Goal: Transaction & Acquisition: Purchase product/service

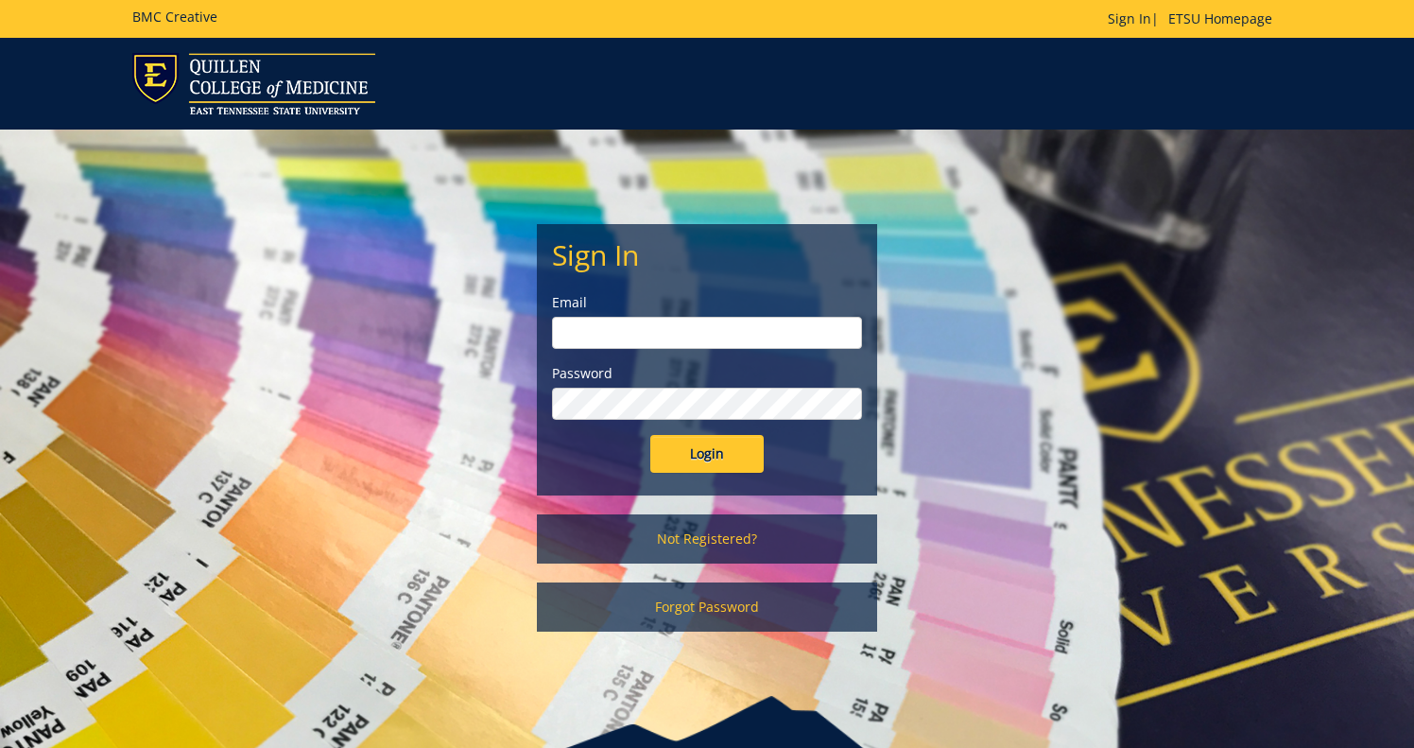
type input "[EMAIL_ADDRESS][DOMAIN_NAME]"
click at [707, 454] on input "Login" at bounding box center [706, 454] width 113 height 38
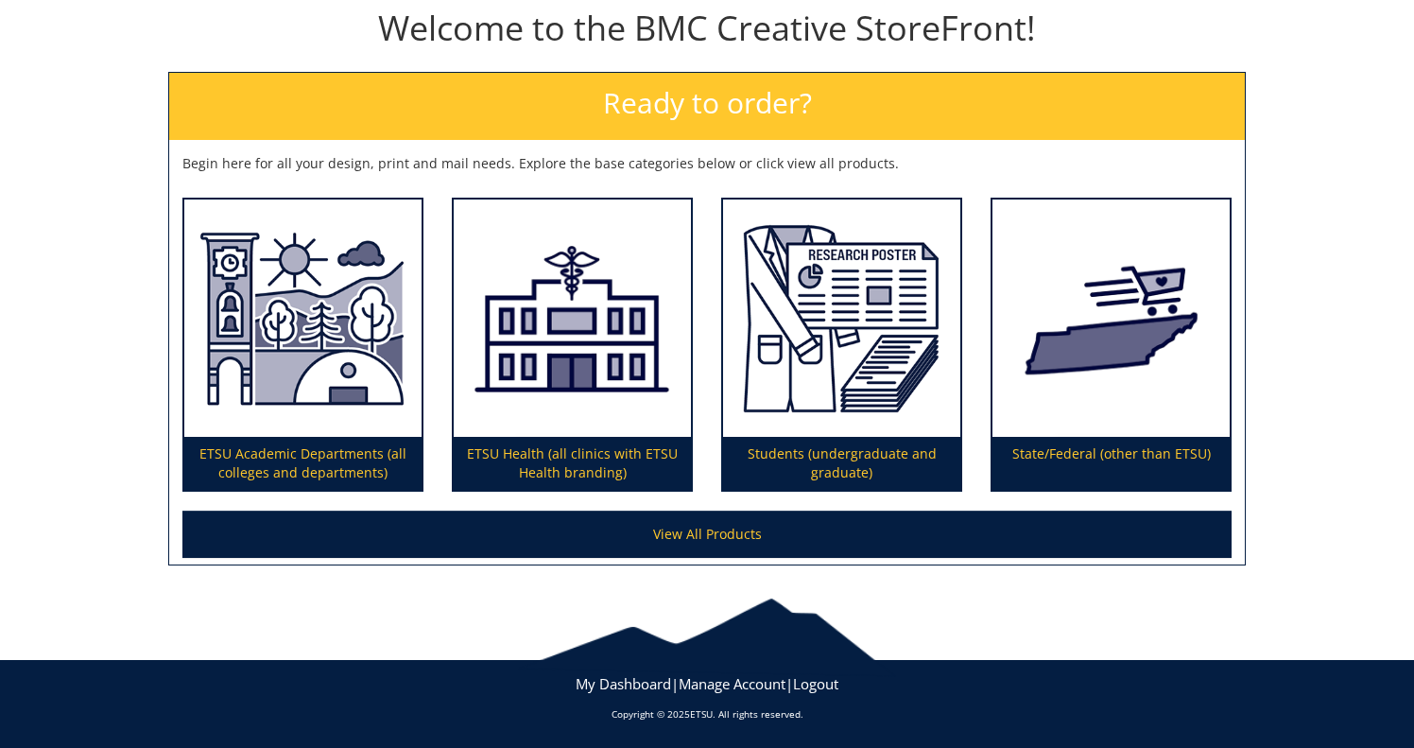
scroll to position [212, 0]
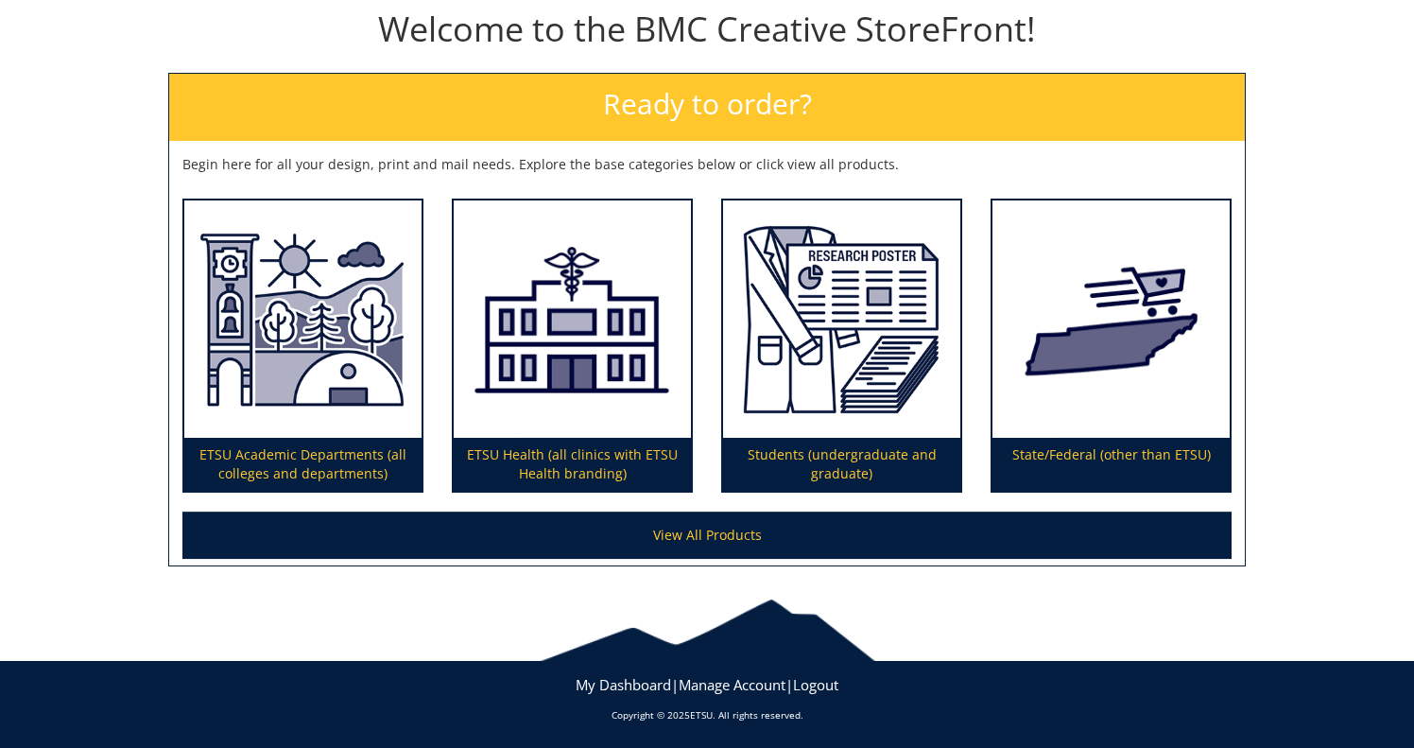
click at [689, 536] on link "View All Products" at bounding box center [706, 535] width 1049 height 47
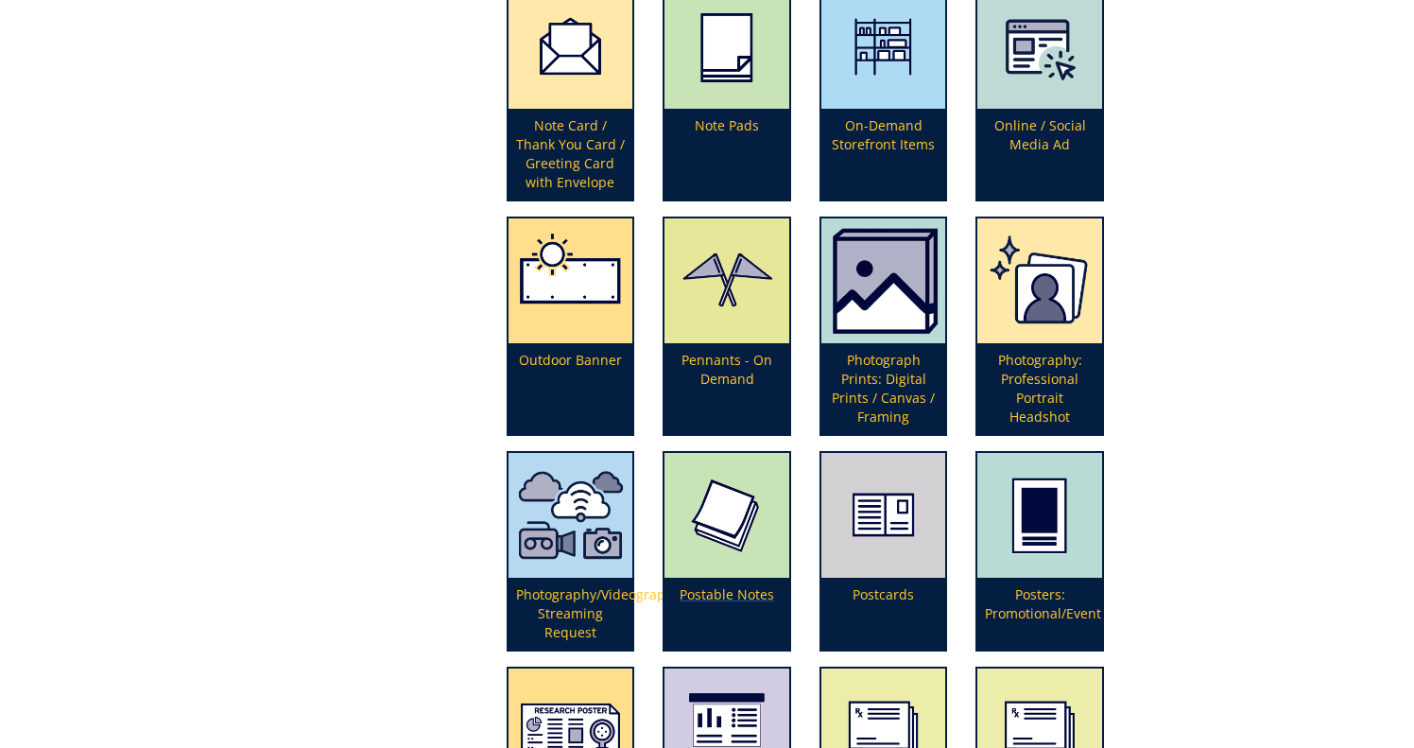
scroll to position [3858, 0]
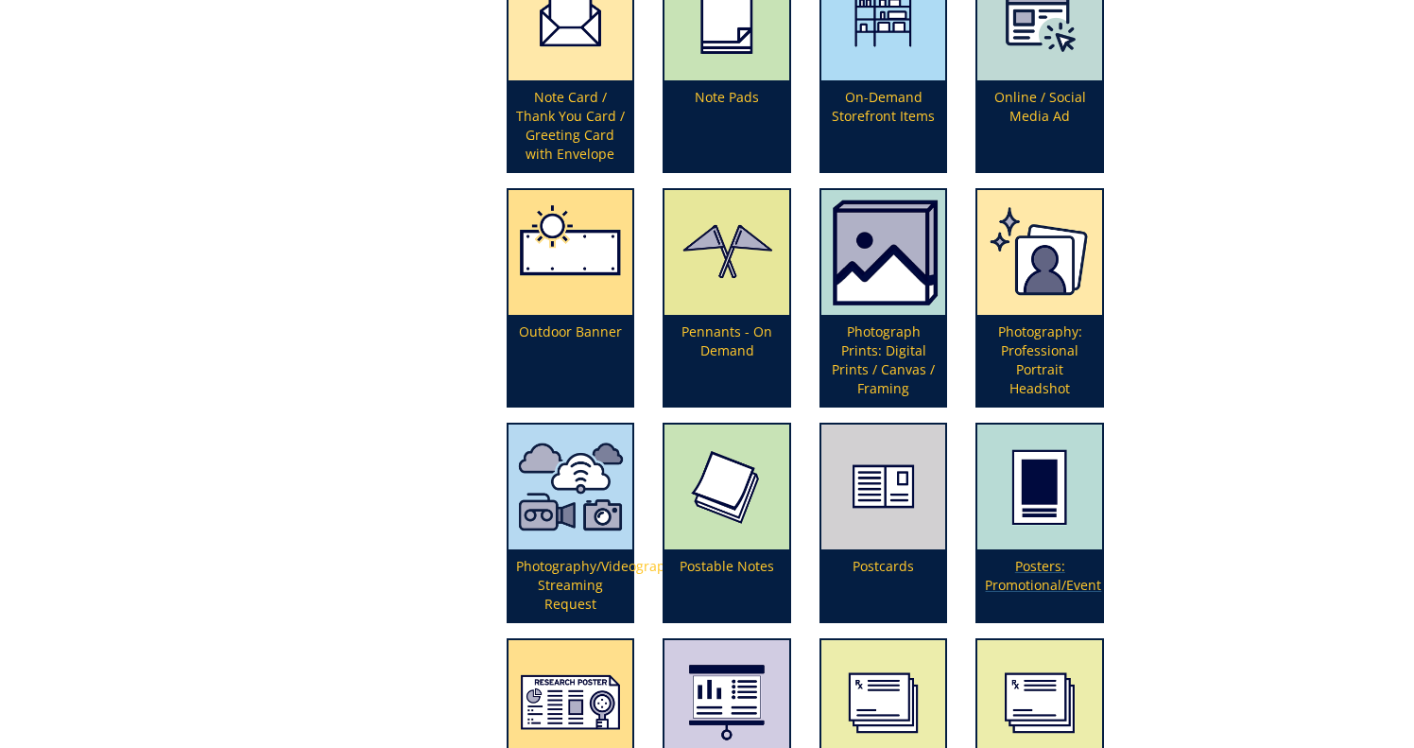
click at [1034, 513] on img at bounding box center [1040, 487] width 125 height 125
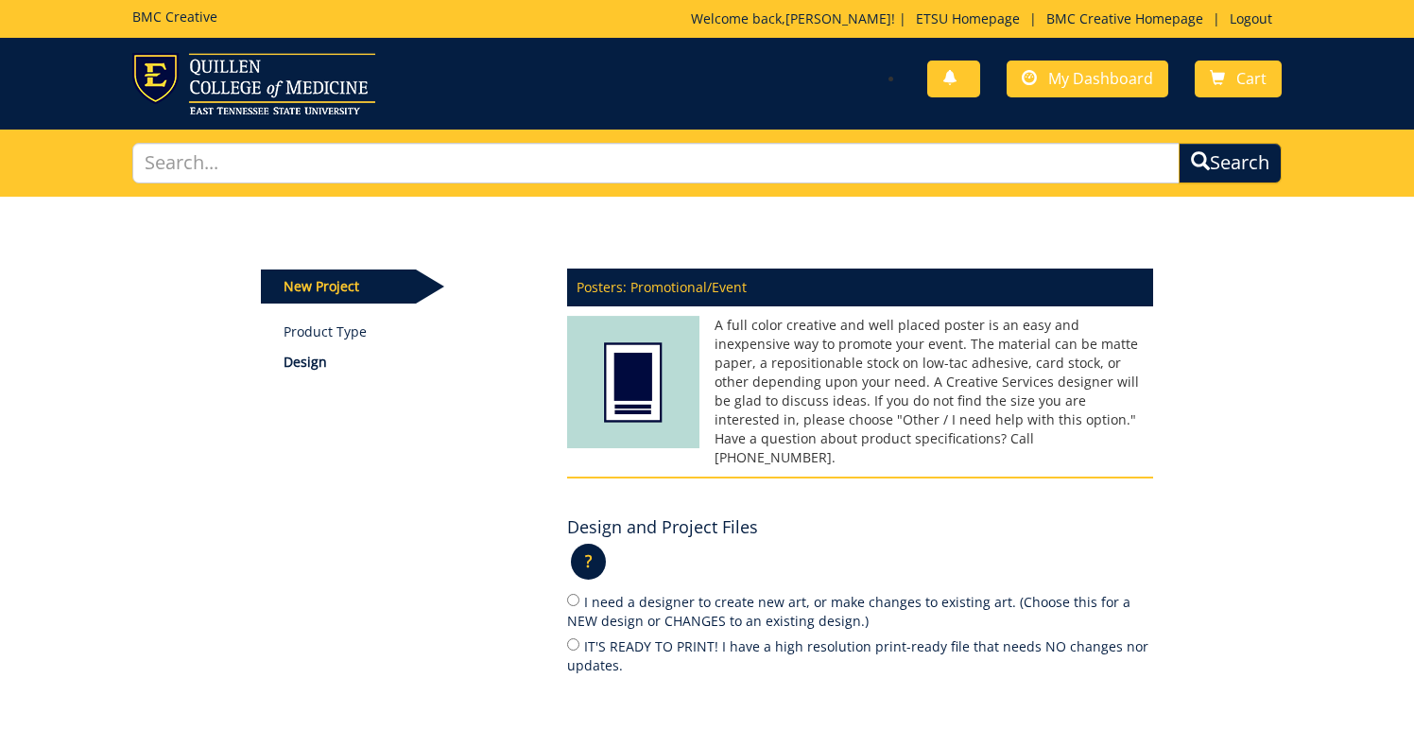
click at [570, 638] on input "IT'S READY TO PRINT! I have a high resolution print-ready file that needs NO ch…" at bounding box center [573, 644] width 12 height 12
radio input "true"
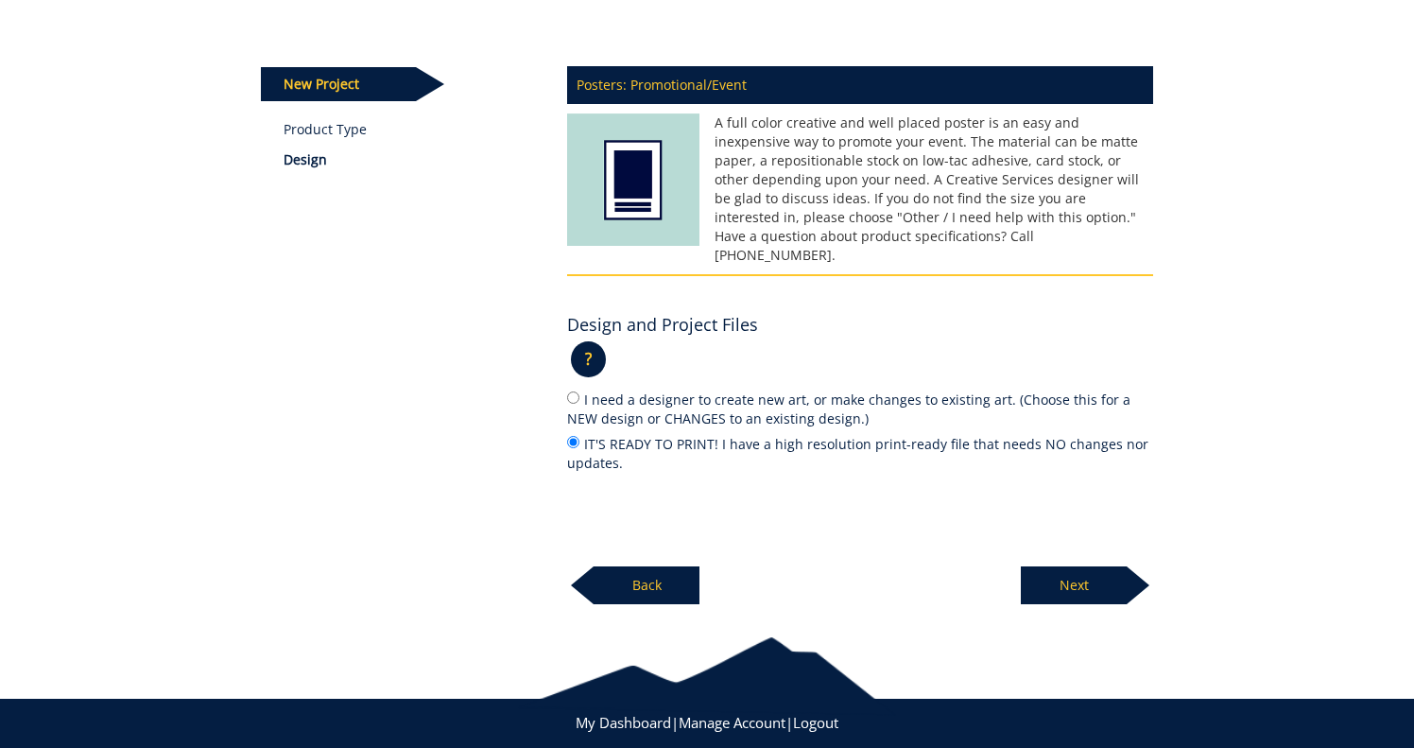
scroll to position [215, 0]
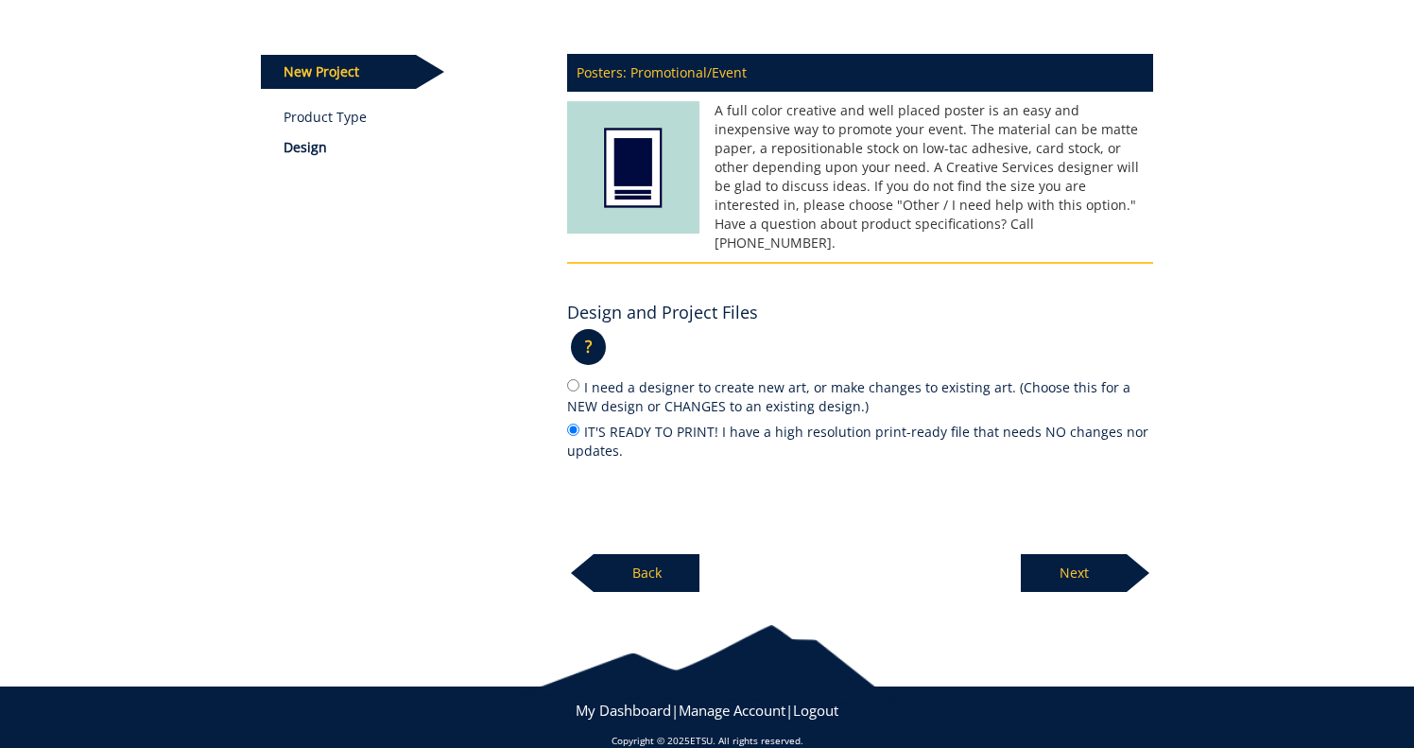
click at [1055, 554] on p "Next" at bounding box center [1074, 573] width 106 height 38
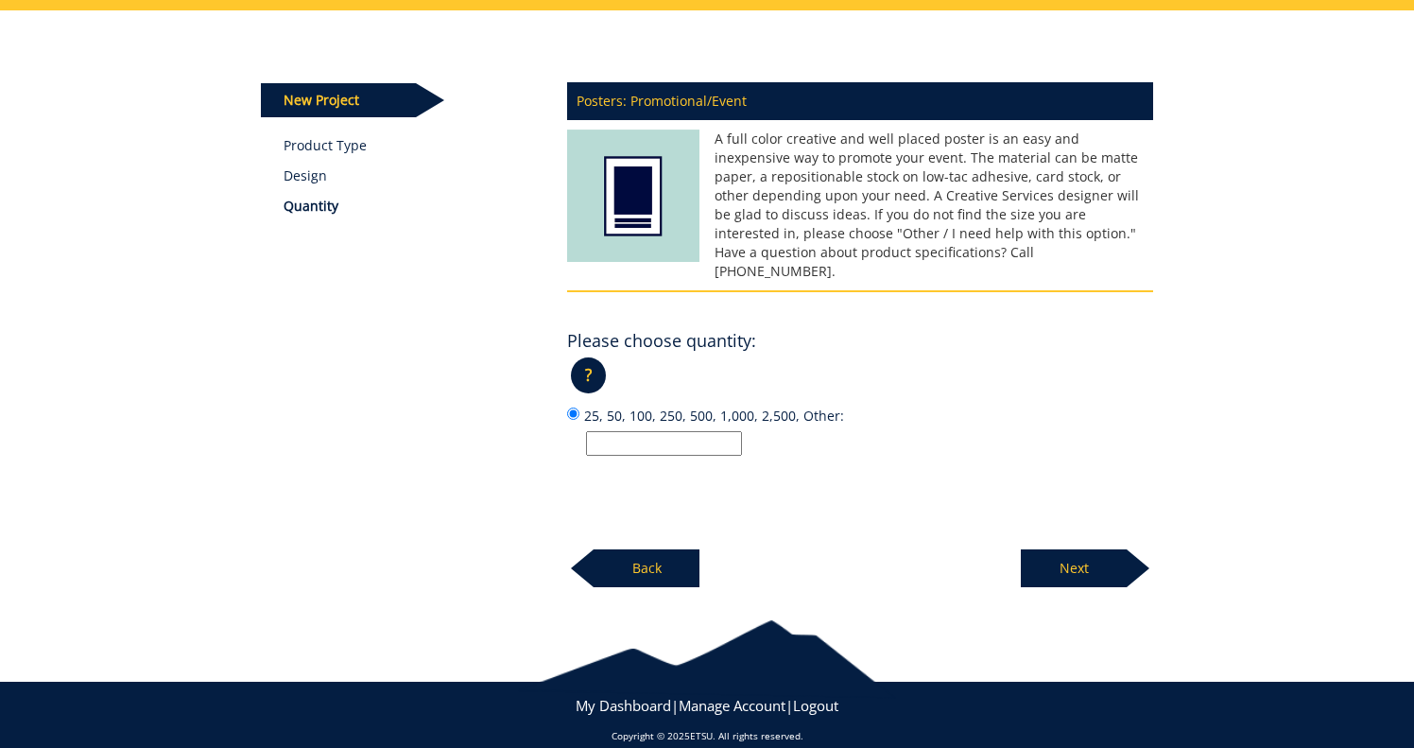
click at [671, 431] on input "25, 50, 100, 250, 500, 1,000, 2,500, Other:" at bounding box center [664, 443] width 156 height 25
type input "50"
click at [1056, 549] on p "Next" at bounding box center [1074, 568] width 106 height 38
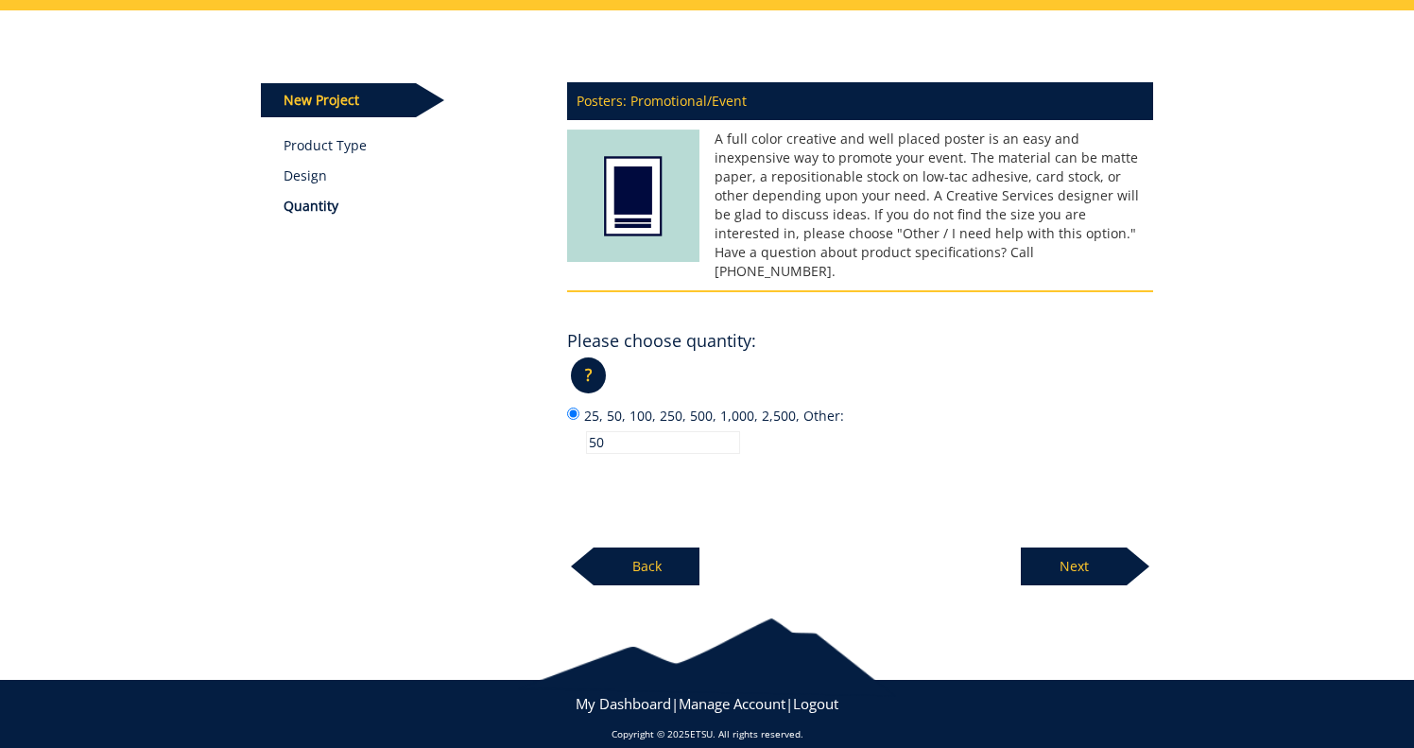
scroll to position [184, 0]
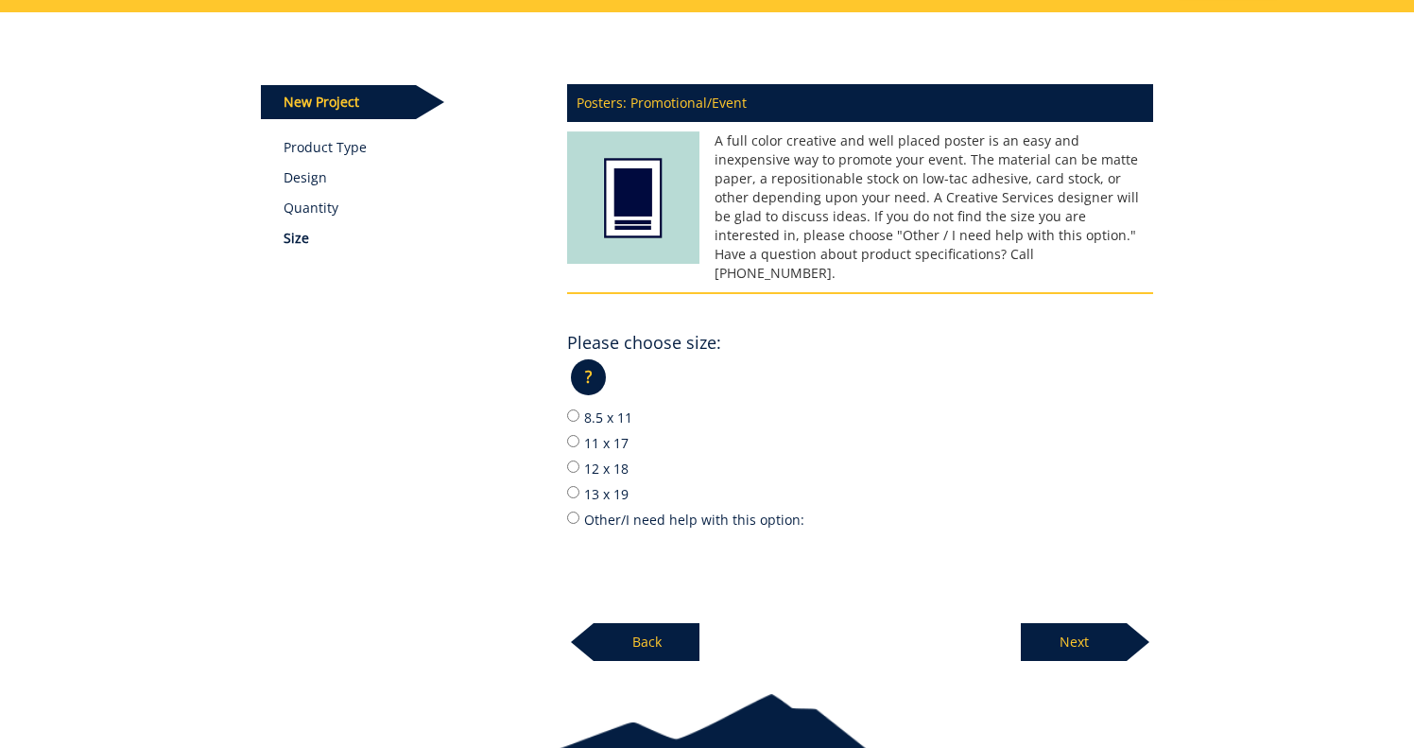
click at [570, 435] on input "11 x 17" at bounding box center [573, 441] width 12 height 12
radio input "true"
click at [1064, 623] on p "Next" at bounding box center [1074, 642] width 106 height 38
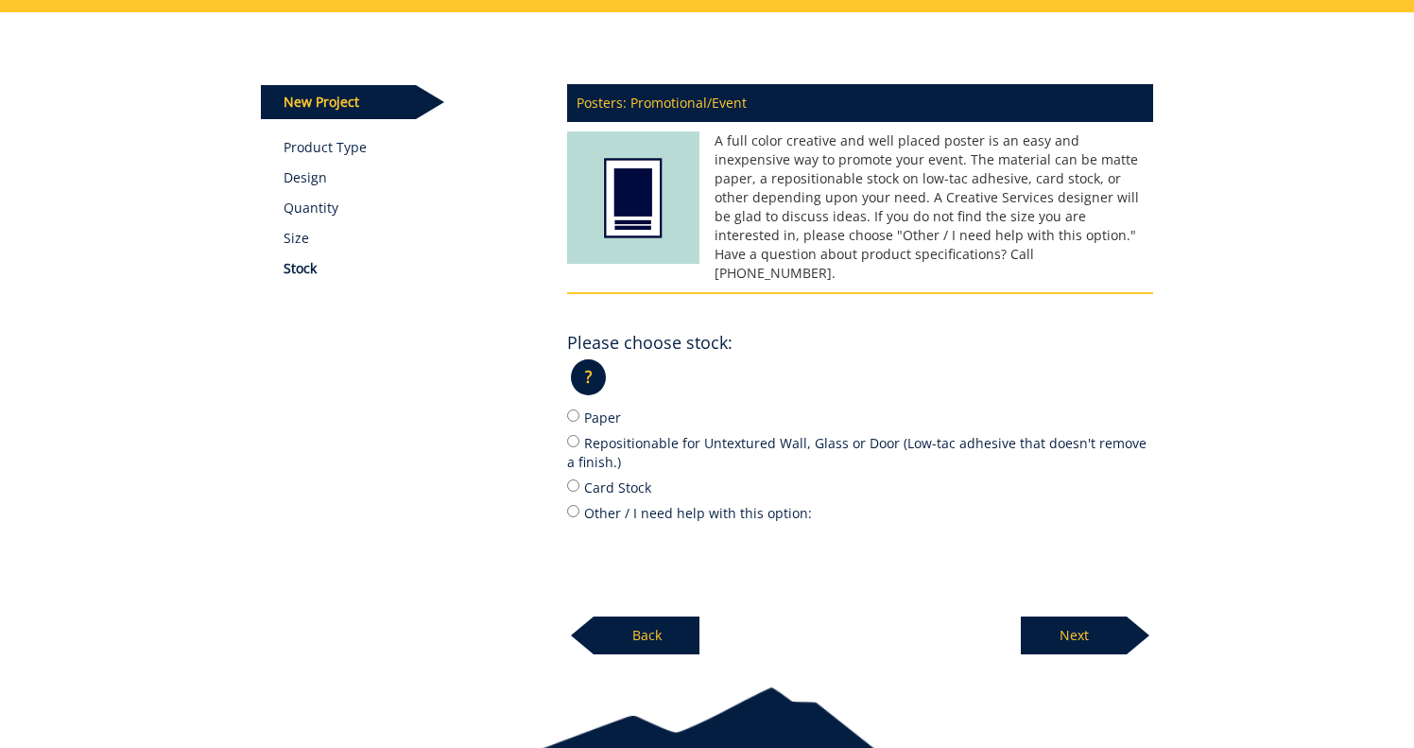
click at [571, 409] on input "Paper" at bounding box center [573, 415] width 12 height 12
radio input "true"
click at [1077, 616] on p "Next" at bounding box center [1074, 635] width 106 height 38
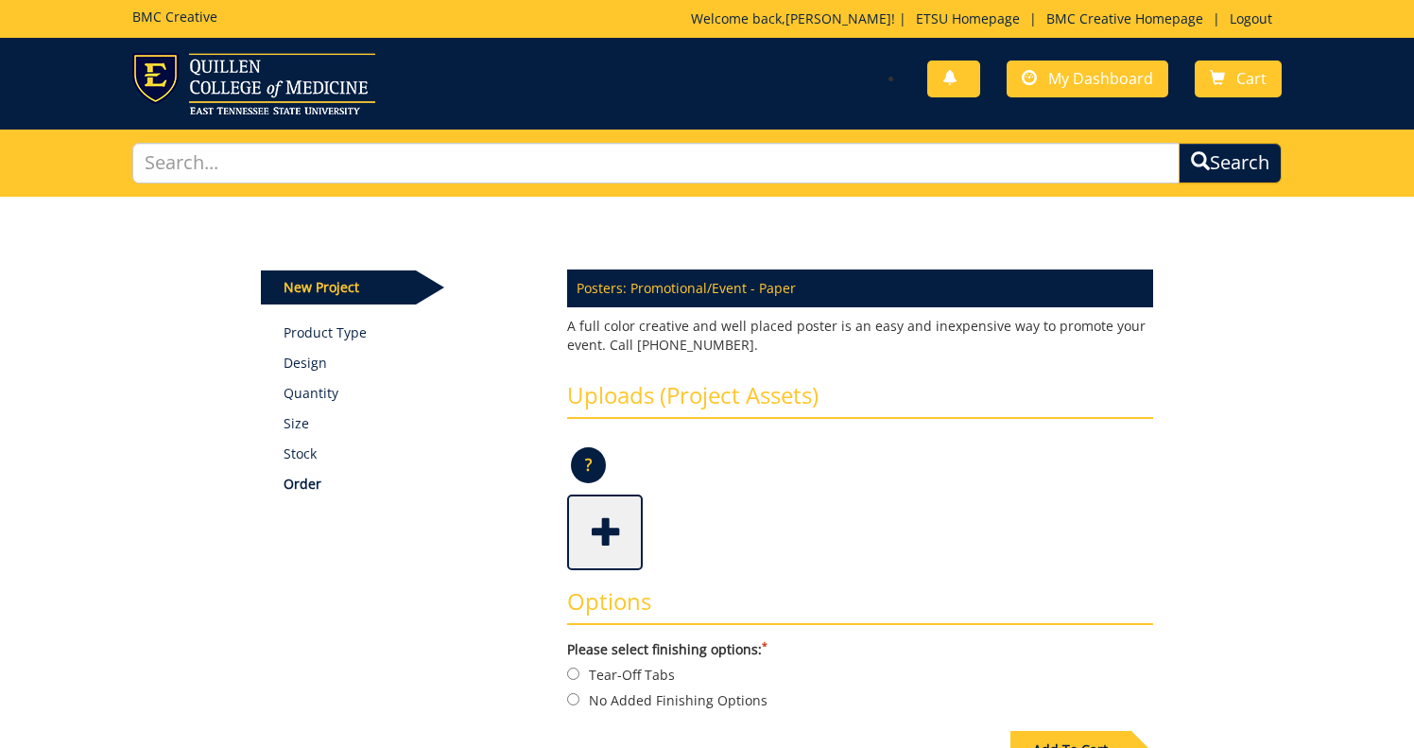
click at [613, 525] on span at bounding box center [607, 530] width 76 height 66
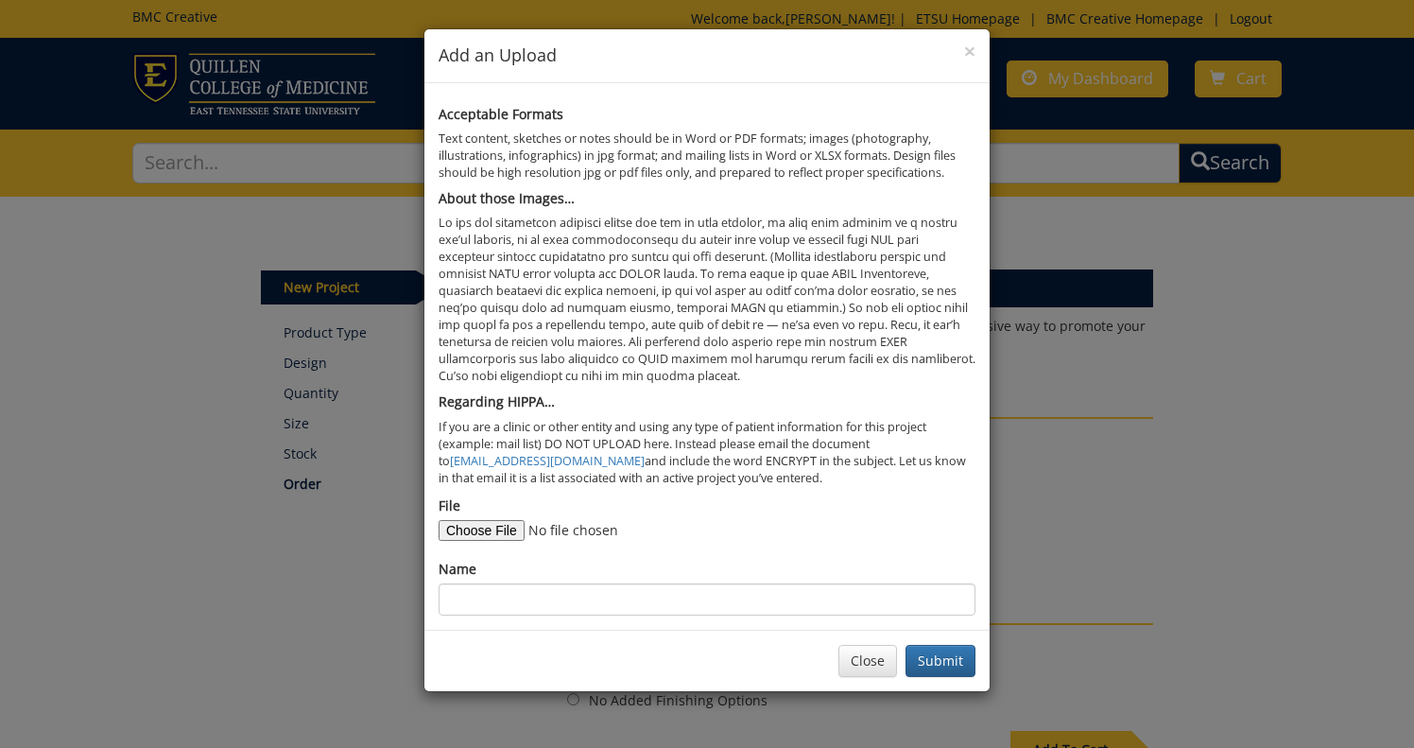
click at [495, 520] on input "File" at bounding box center [567, 530] width 257 height 21
type input "C:\fakepath\Groovy Music Poster - Bleed.pdf"
click at [700, 583] on input "Name" at bounding box center [707, 599] width 537 height 32
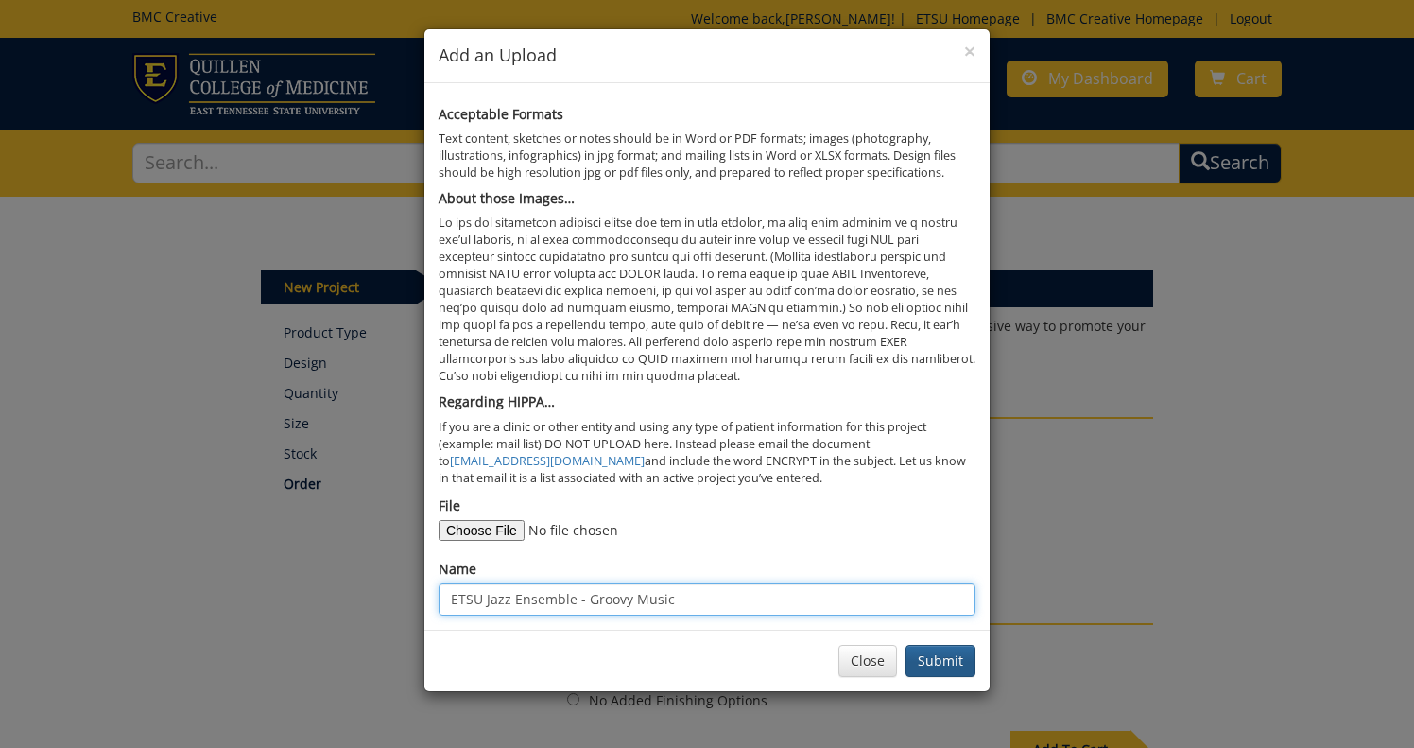
type input "ETSU Jazz Ensemble - Groovy Music"
click at [941, 645] on button "Submit" at bounding box center [941, 661] width 70 height 32
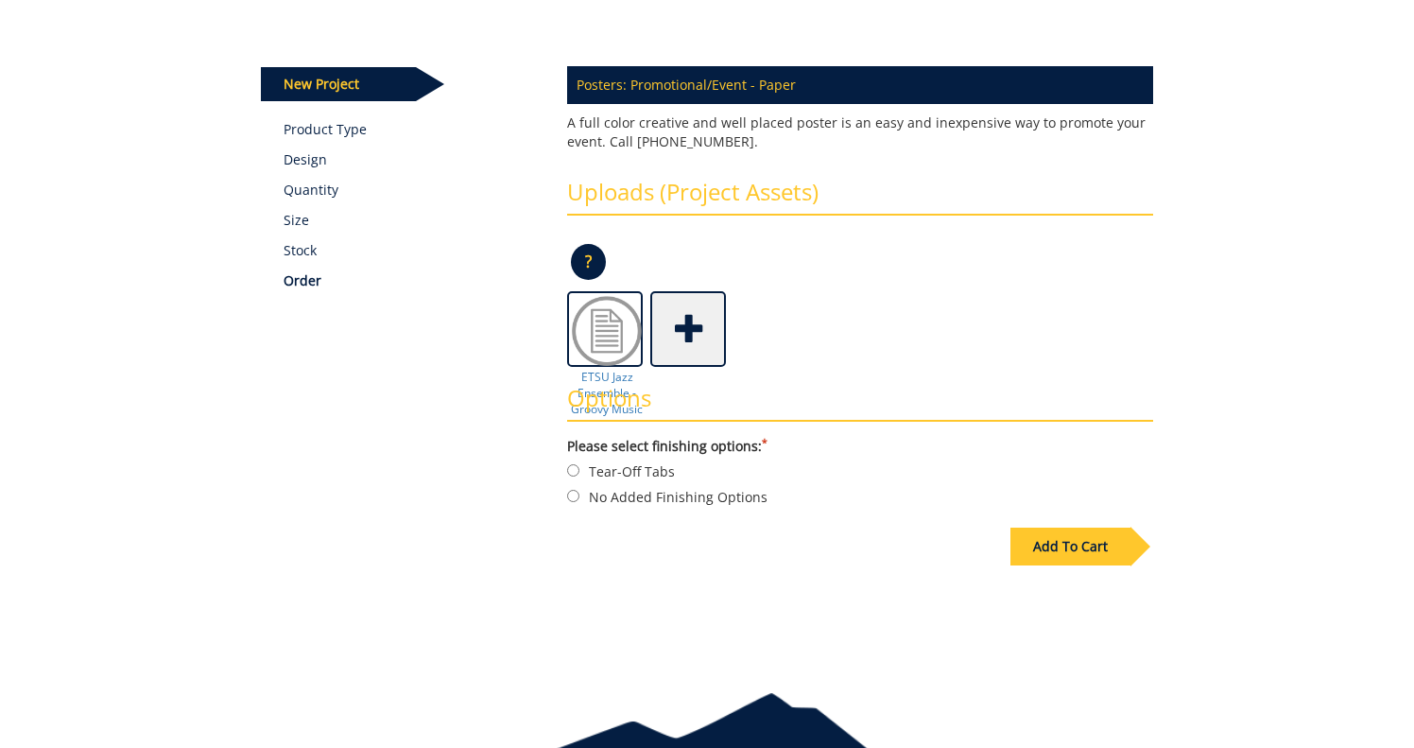
scroll to position [204, 0]
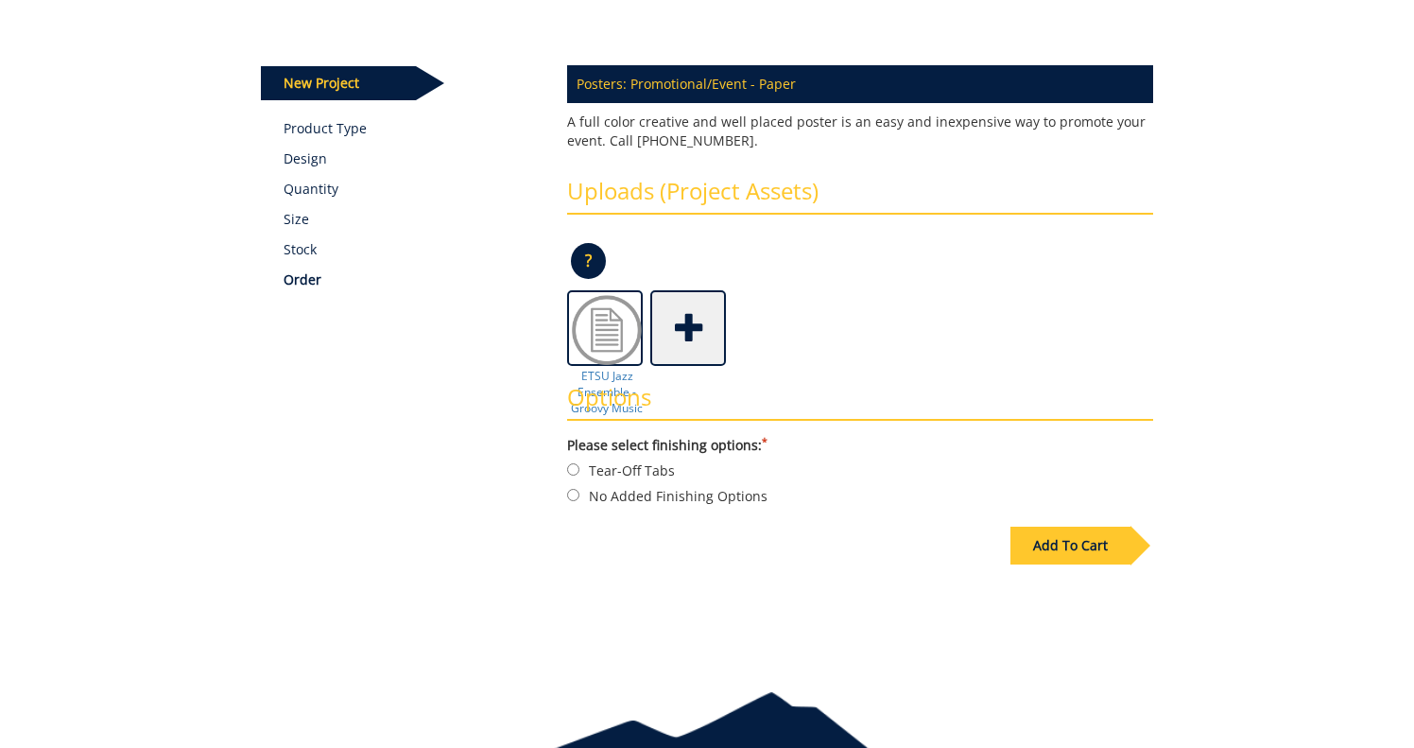
click at [575, 491] on input "No Added Finishing Options" at bounding box center [573, 495] width 12 height 12
radio input "true"
click at [1059, 539] on div "Add To Cart" at bounding box center [1071, 546] width 120 height 38
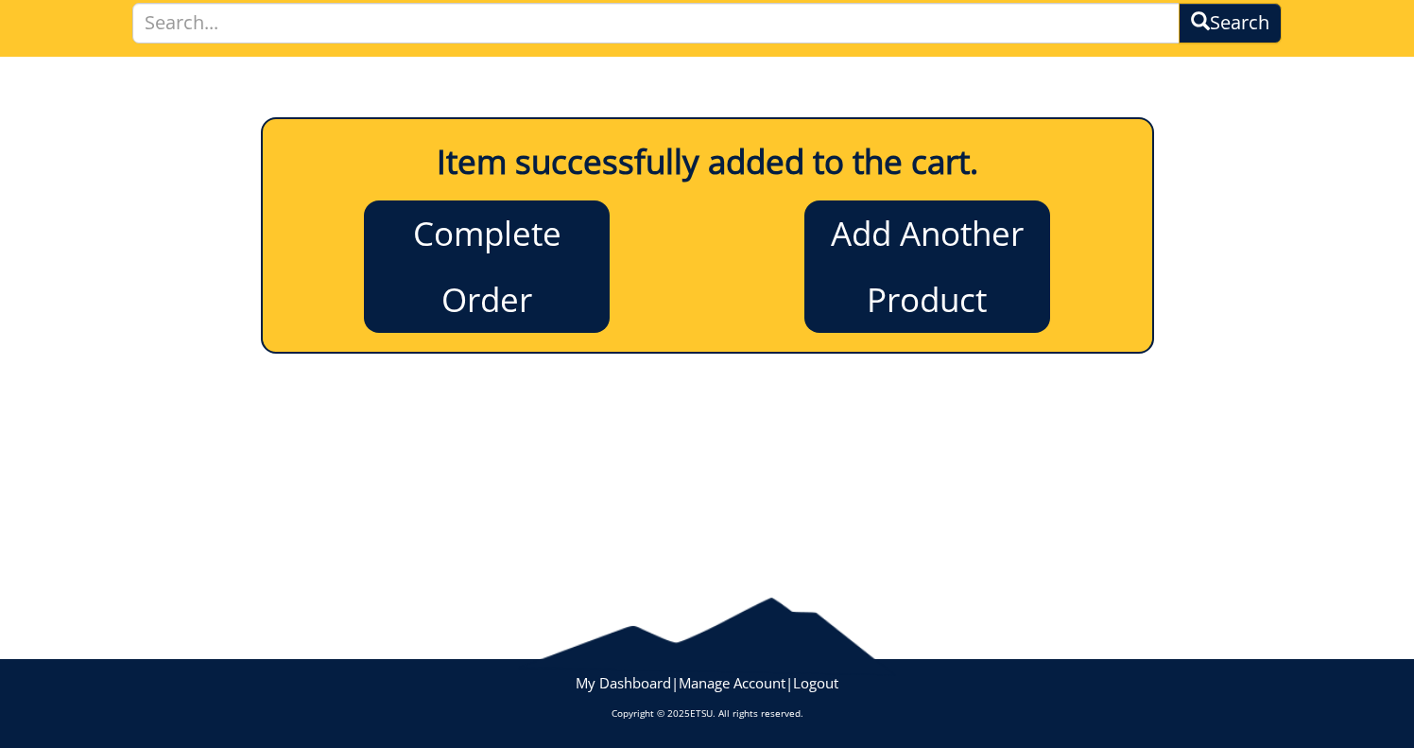
scroll to position [139, 0]
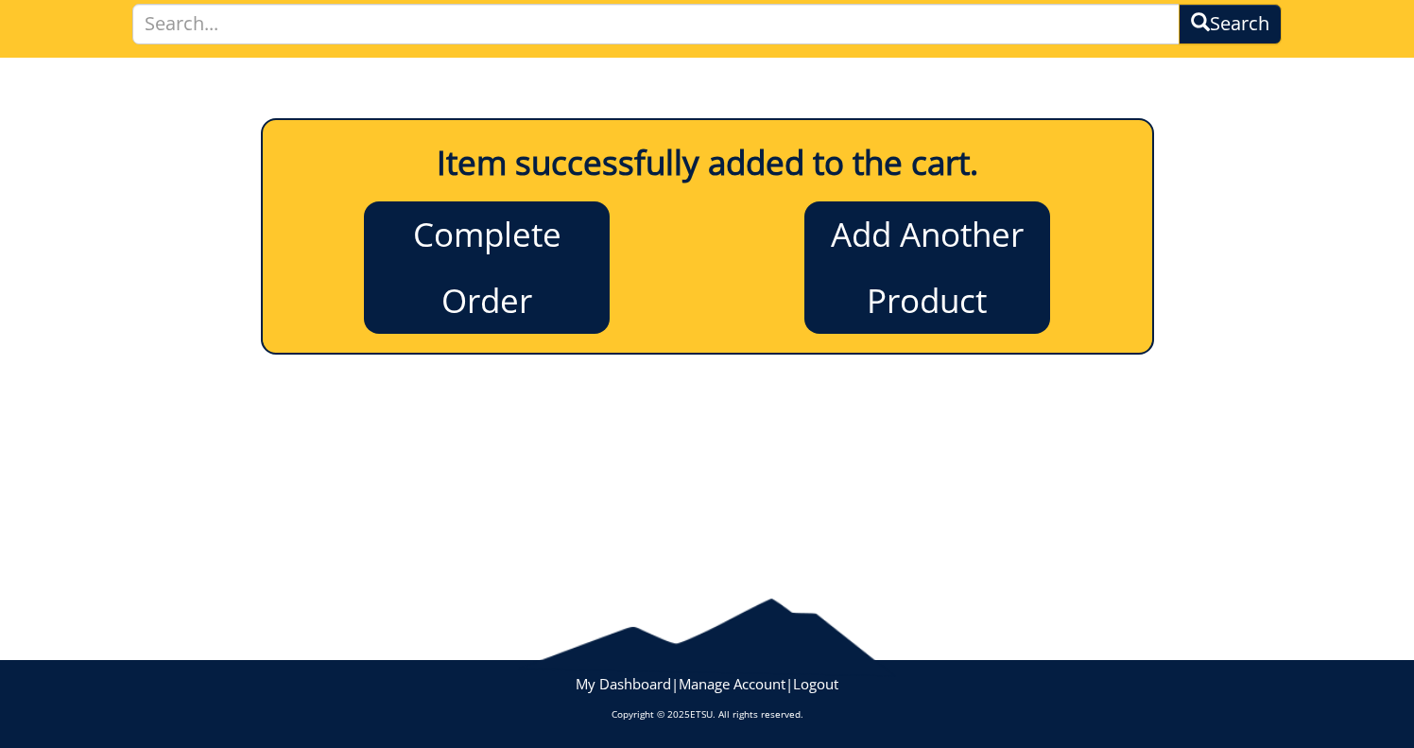
click at [534, 283] on link "Complete Order" at bounding box center [487, 267] width 246 height 132
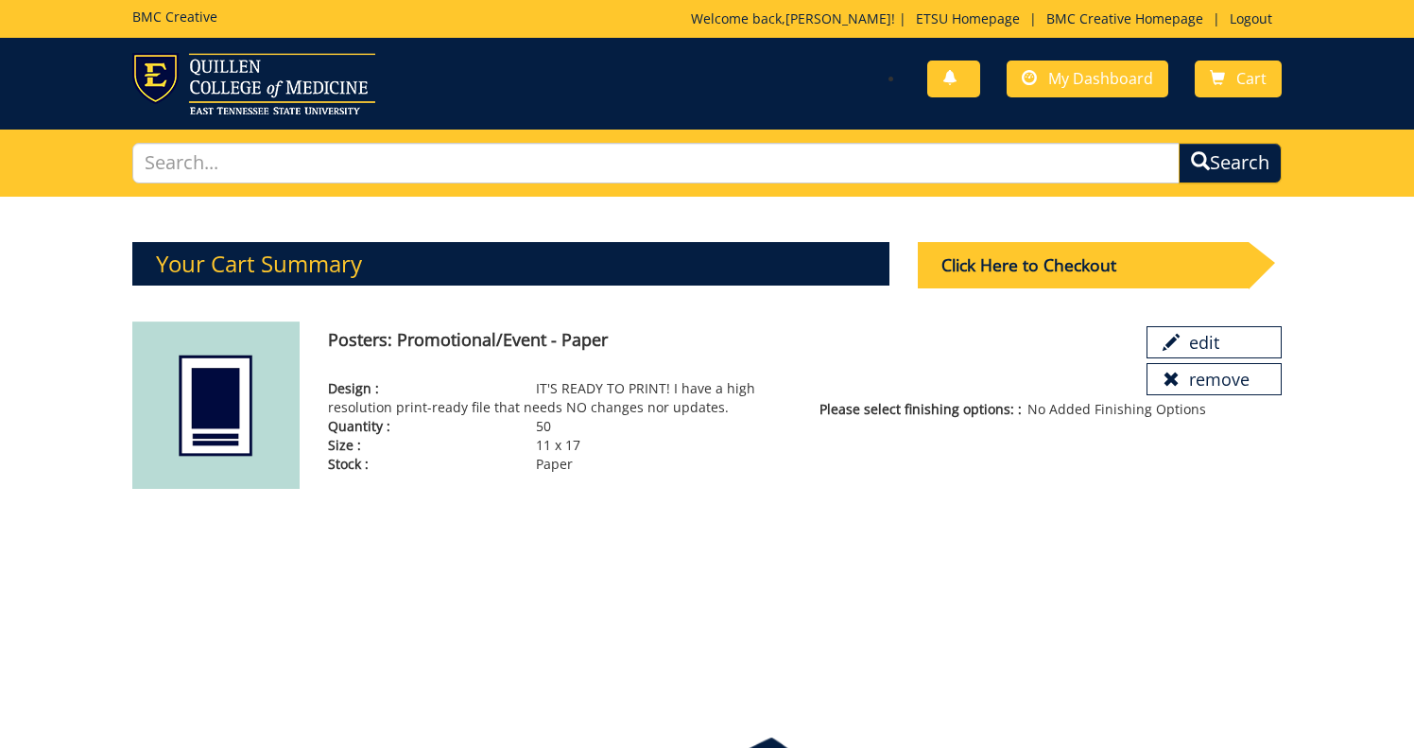
click at [982, 260] on div "Click Here to Checkout" at bounding box center [1084, 265] width 332 height 46
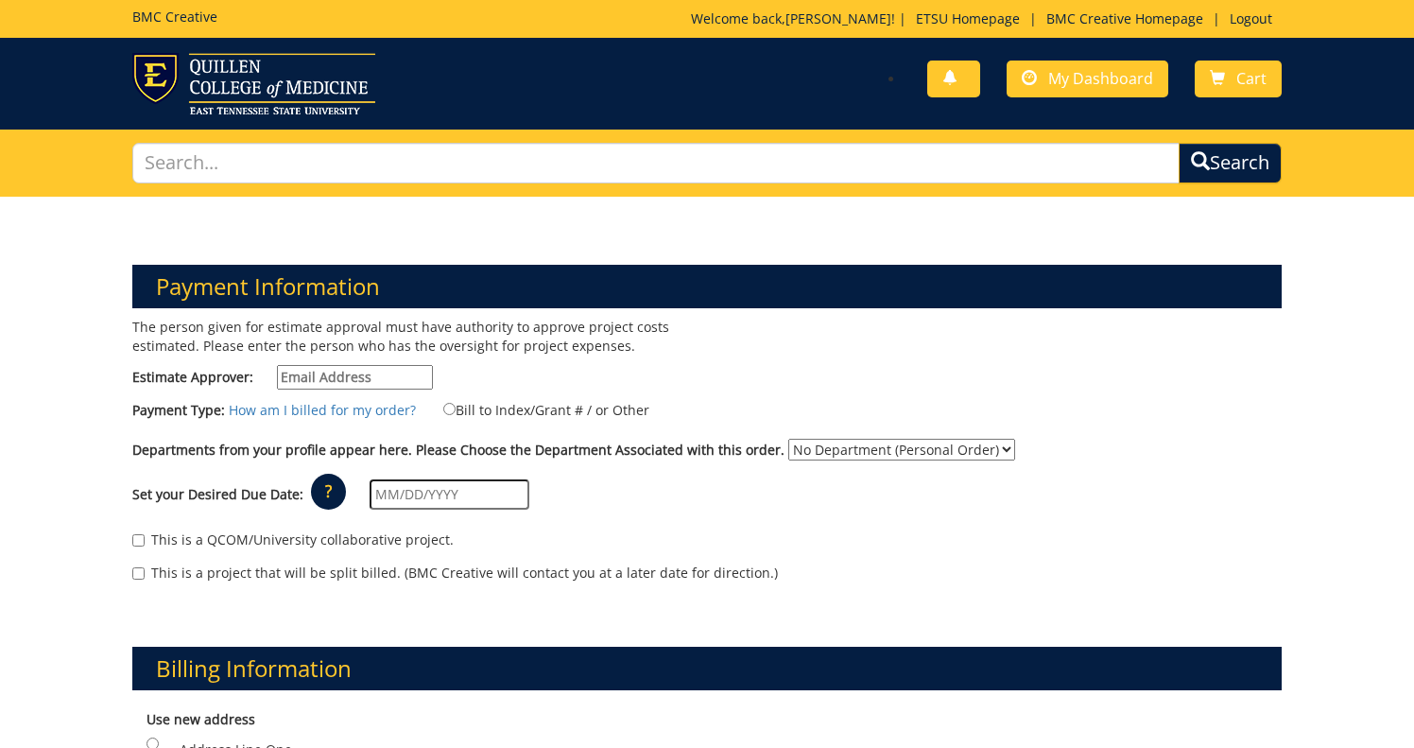
click at [443, 494] on input "text" at bounding box center [450, 494] width 160 height 30
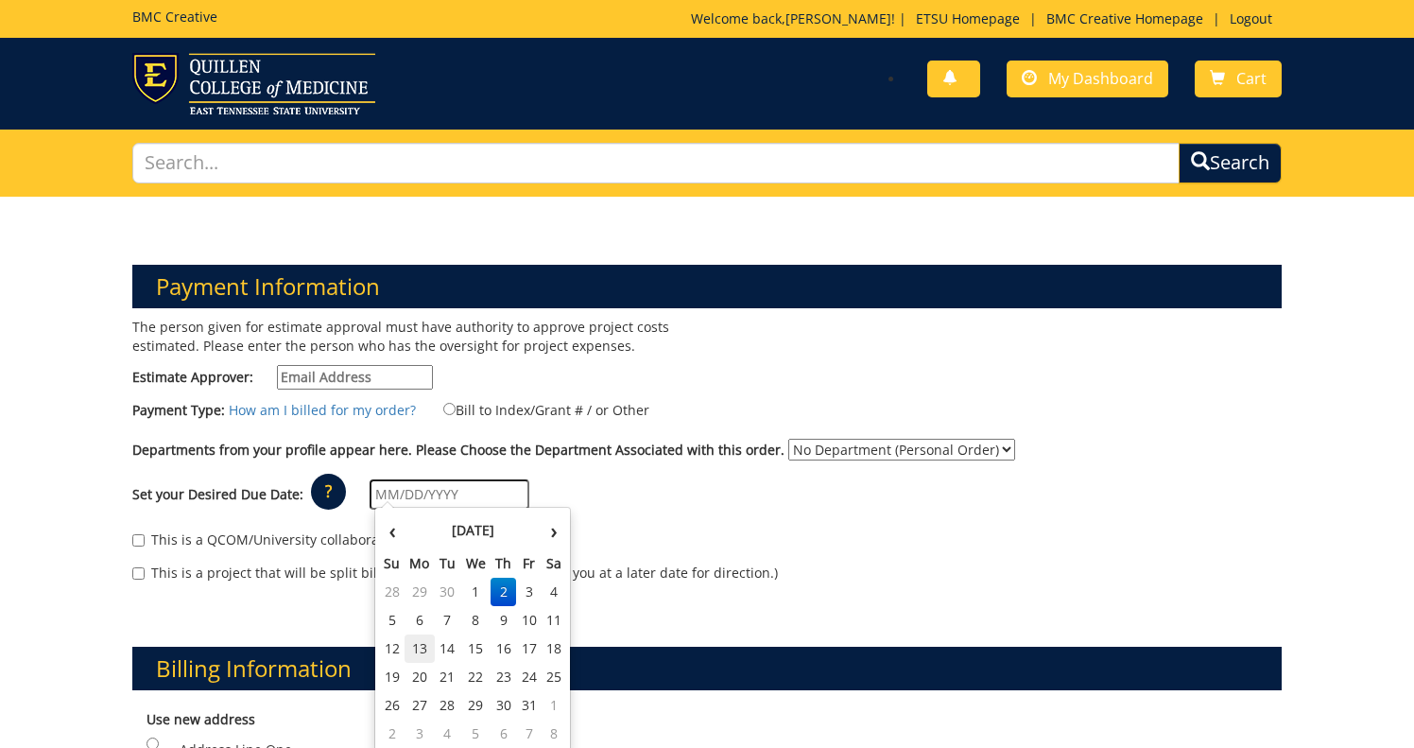
click at [423, 643] on td "13" at bounding box center [420, 648] width 30 height 28
type input "[DATE]"
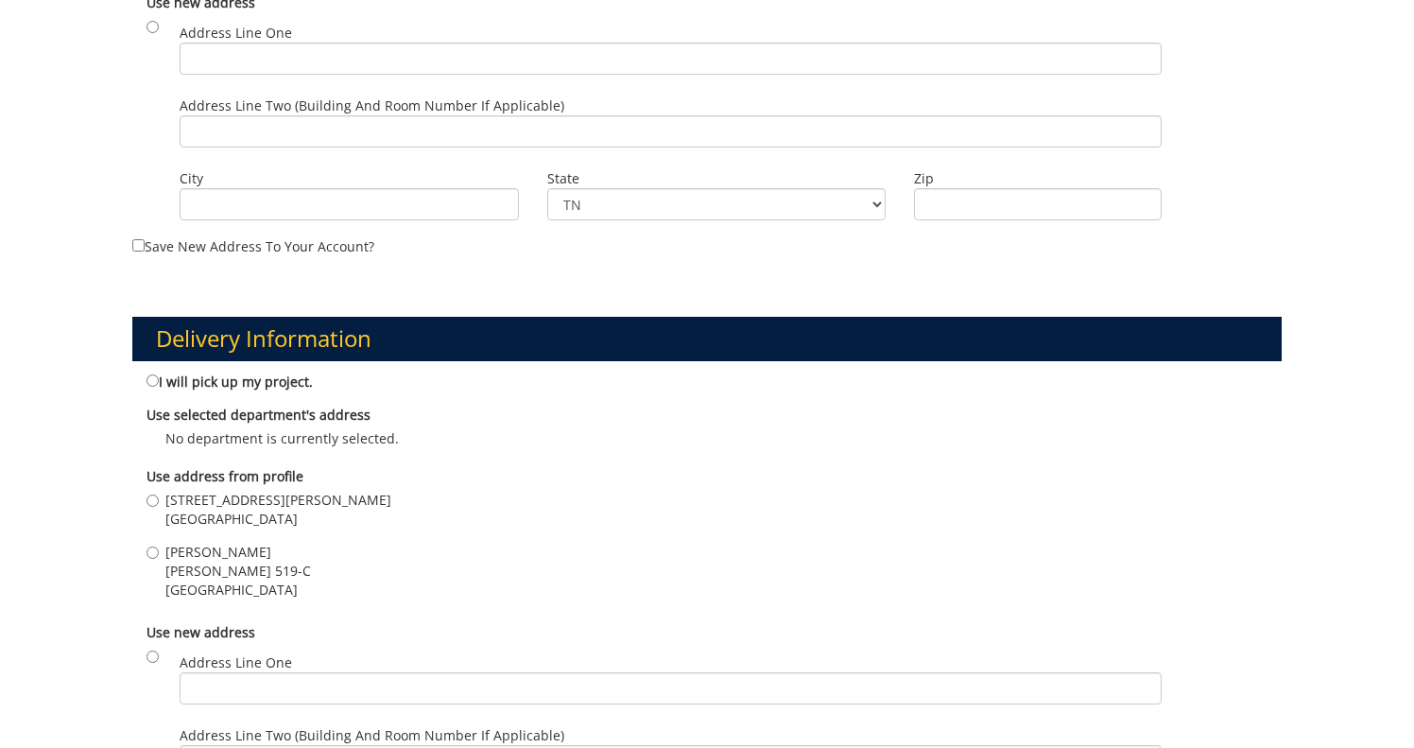
scroll to position [720, 0]
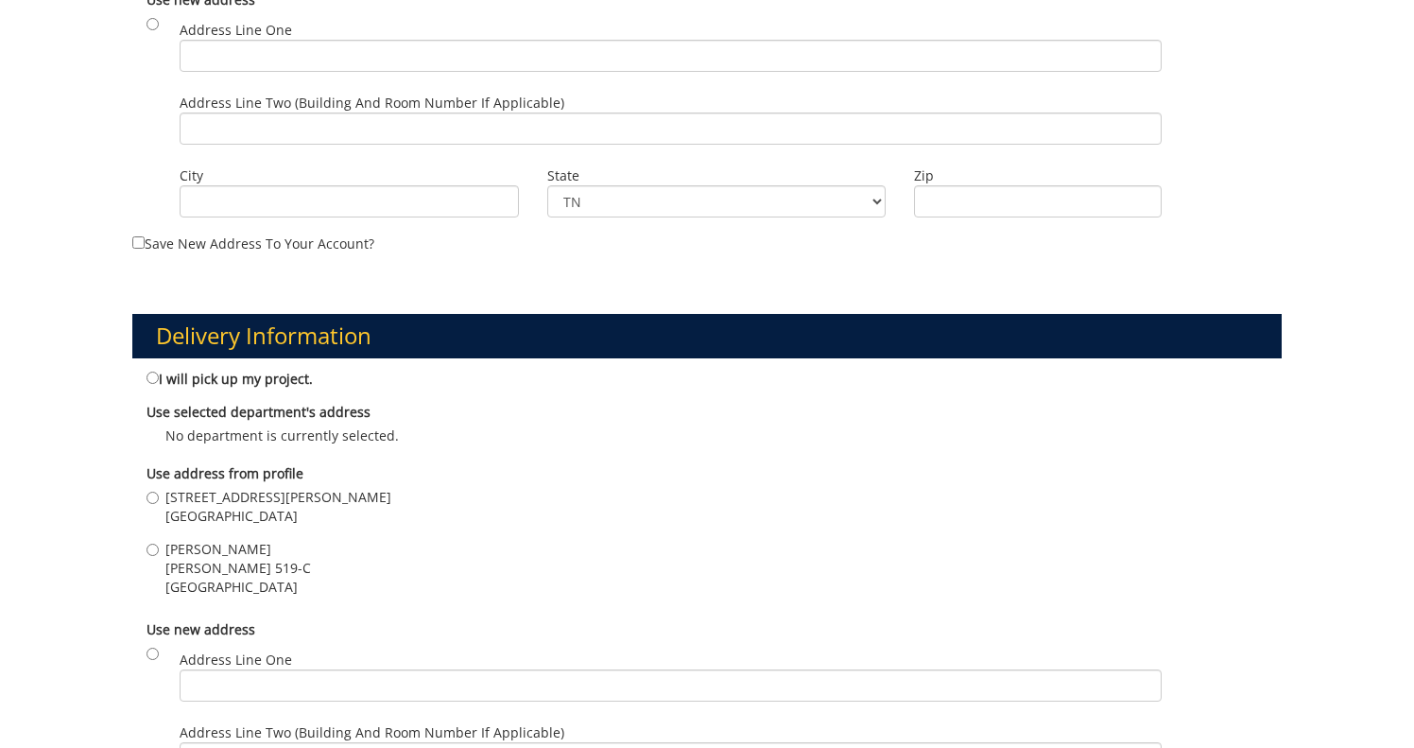
click at [152, 544] on input "[PERSON_NAME] [PERSON_NAME] [STREET_ADDRESS]" at bounding box center [153, 550] width 12 height 12
radio input "true"
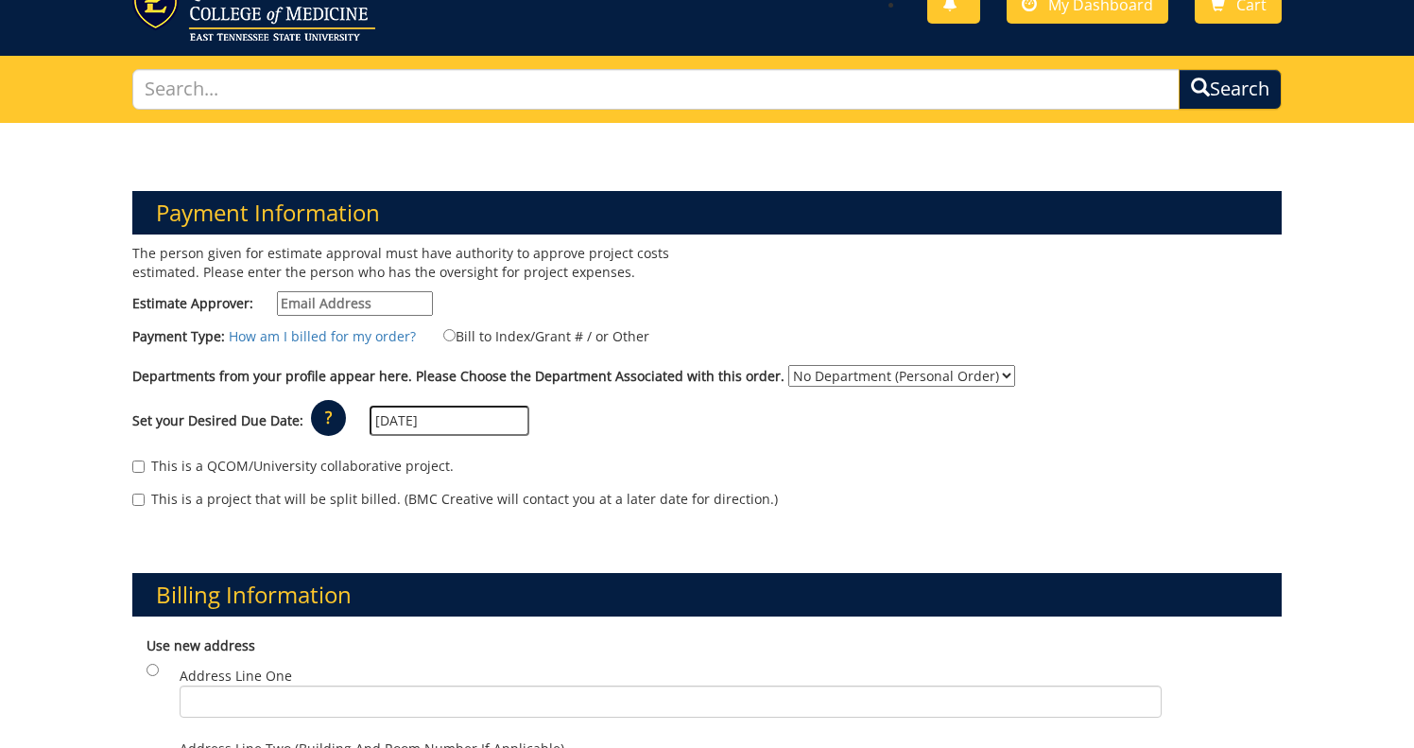
scroll to position [73, 0]
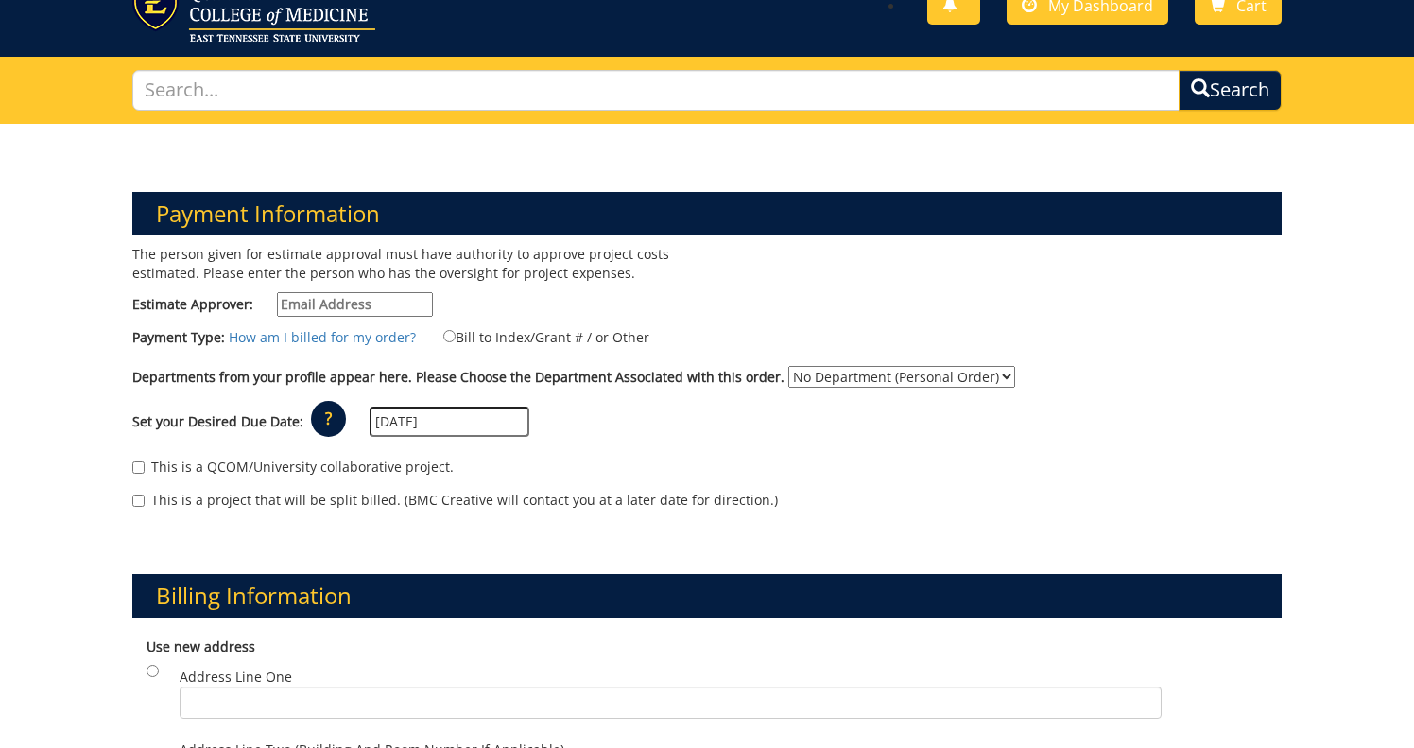
click at [443, 335] on input "Bill to Index/Grant # / or Other" at bounding box center [449, 336] width 12 height 12
radio input "true"
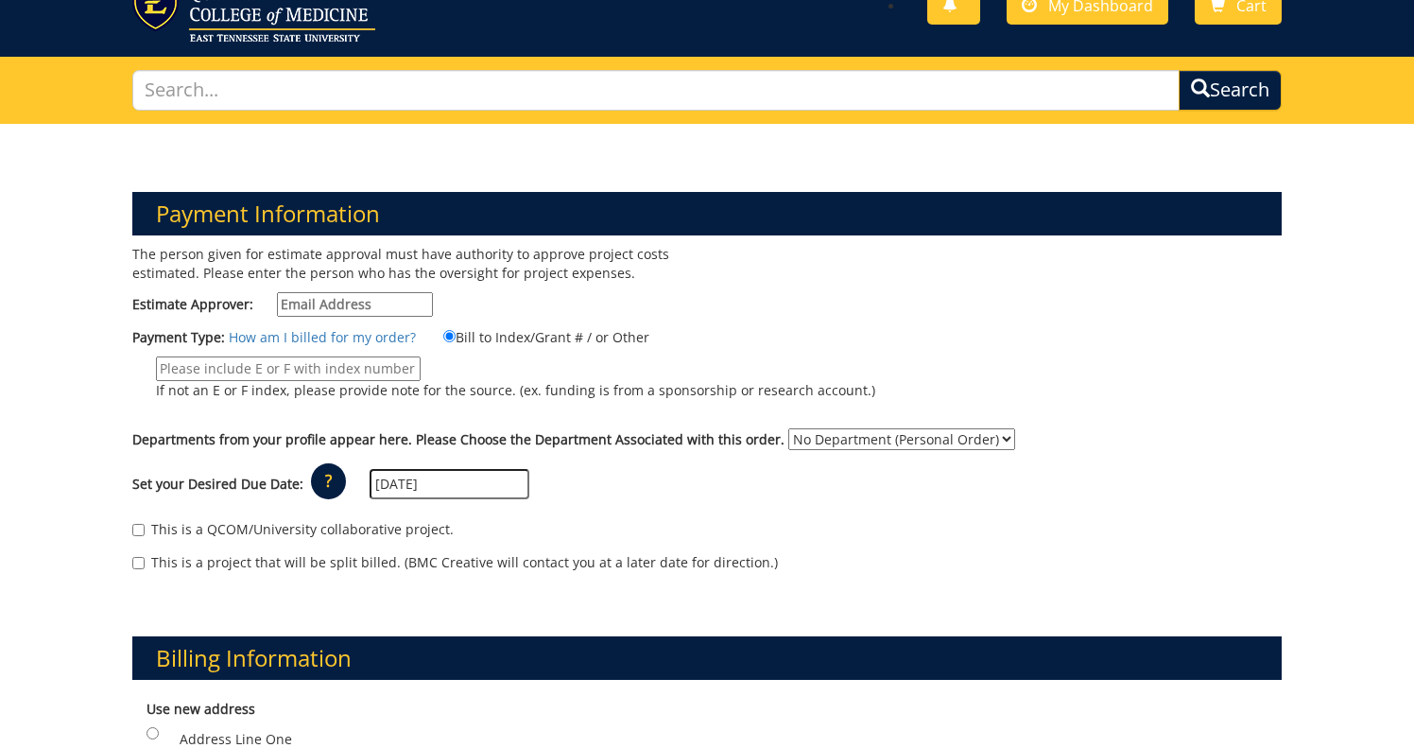
click at [374, 366] on input "If not an E or F index, please provide note for the source. (ex. funding is fro…" at bounding box center [288, 368] width 265 height 25
type input "F221200"
select select "123"
type input "[EMAIL_ADDRESS][DOMAIN_NAME]"
click at [731, 313] on div "The person given for estimate approval must have authority to approve project c…" at bounding box center [707, 418] width 1179 height 346
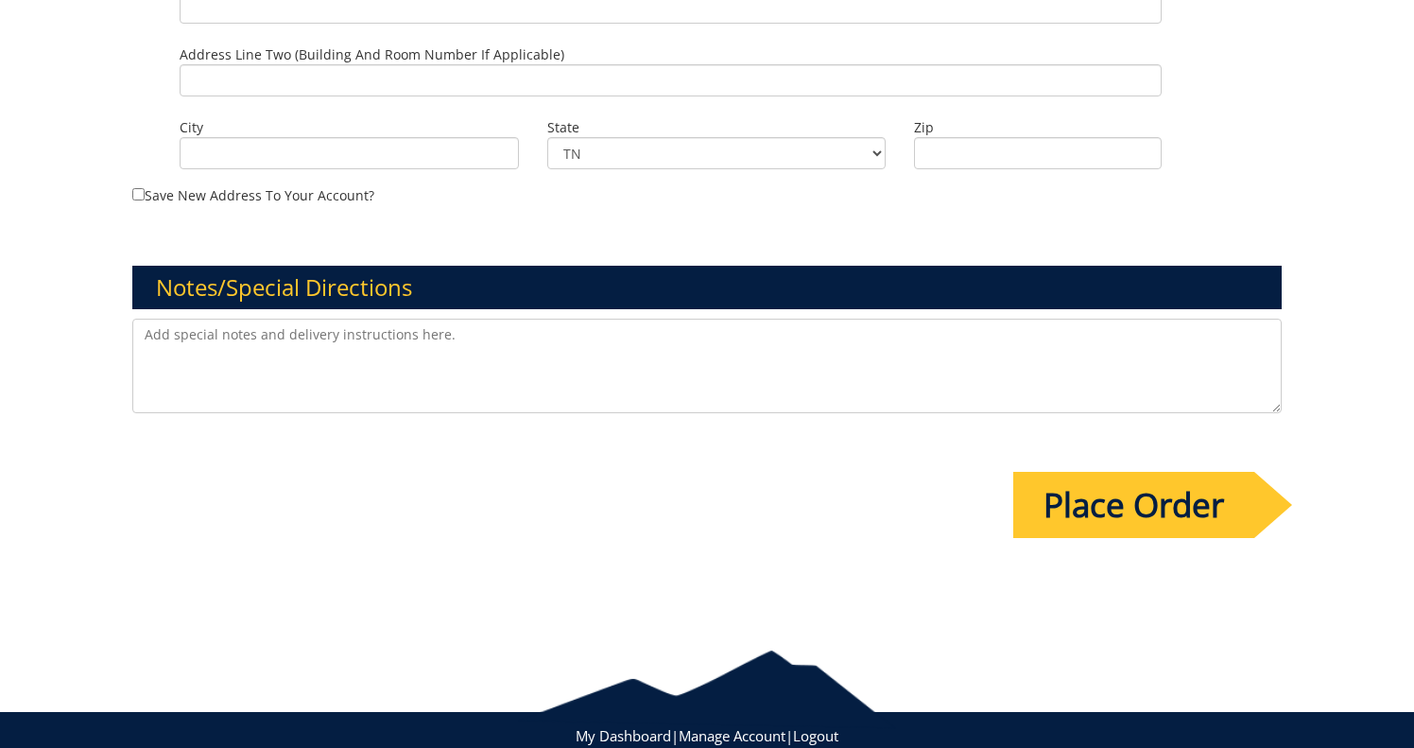
scroll to position [1431, 0]
click at [1082, 485] on input "Place Order" at bounding box center [1134, 505] width 241 height 66
